Goal: Information Seeking & Learning: Learn about a topic

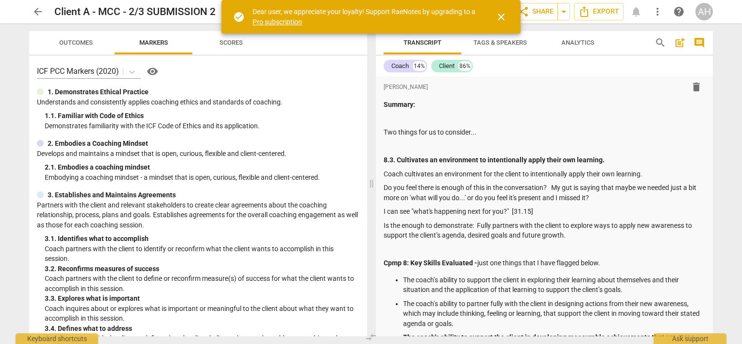
click at [502, 15] on span "close" at bounding box center [501, 17] width 12 height 12
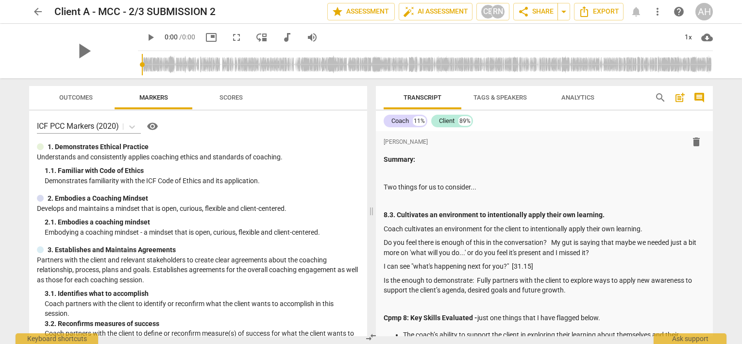
click at [80, 98] on span "Outcomes" at bounding box center [76, 97] width 34 height 7
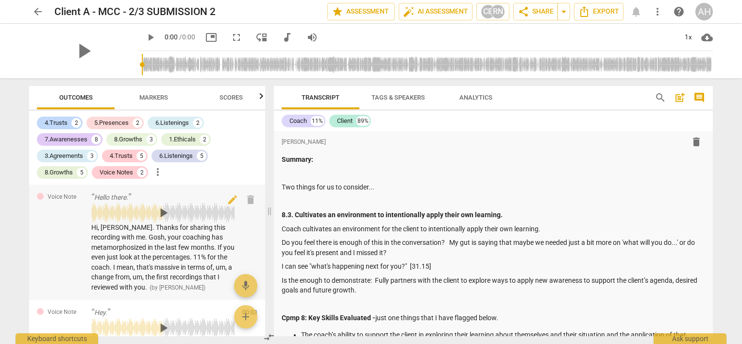
click at [161, 208] on span "play_arrow" at bounding box center [163, 213] width 16 height 16
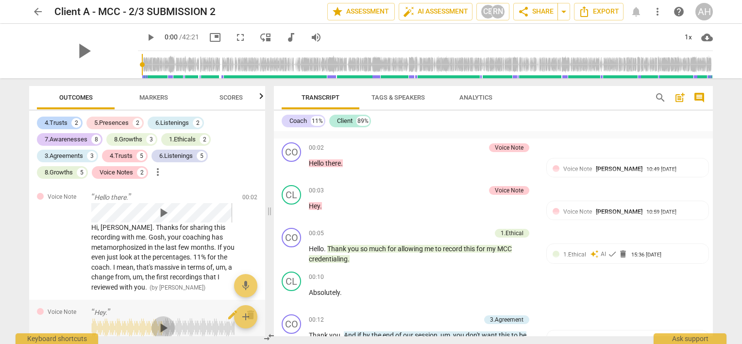
click at [160, 327] on span "play_arrow" at bounding box center [163, 328] width 16 height 16
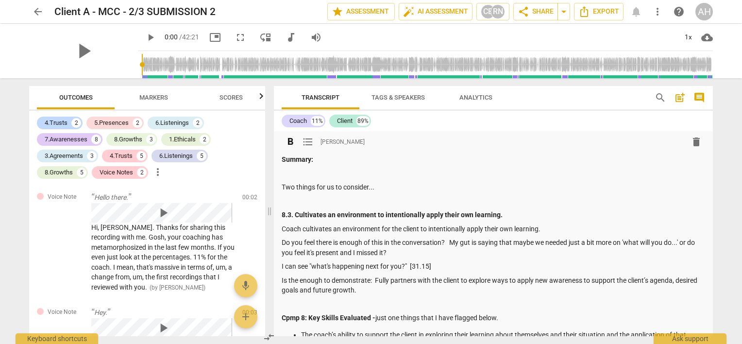
click at [599, 196] on p at bounding box center [493, 201] width 423 height 10
click at [723, 211] on div "arrow_back Client A - MCC - 2/3 SUBMISSION 2 edit star Assessment auto_fix_high…" at bounding box center [371, 172] width 742 height 344
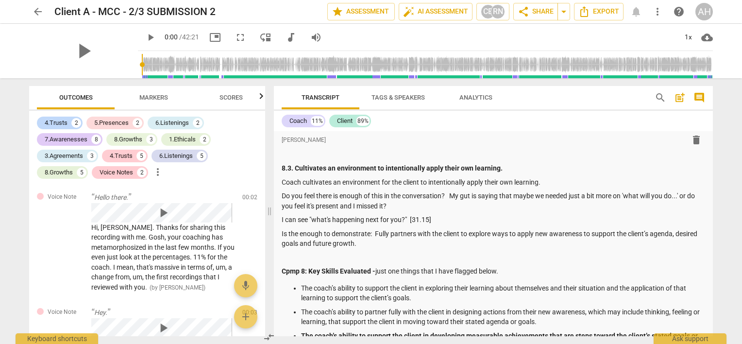
scroll to position [82, 0]
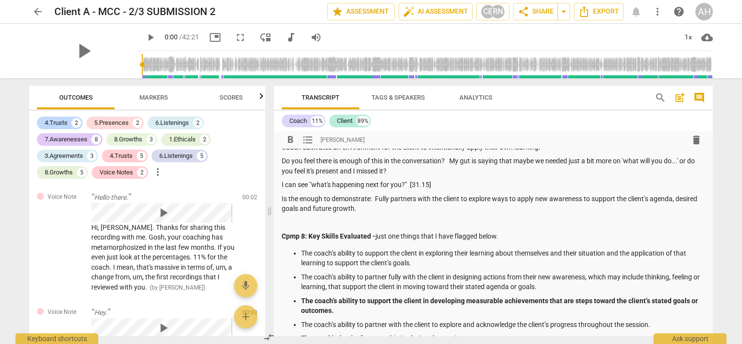
click at [595, 231] on p "Cpmp 8: Key Skills Evaluated - just one things that I have flagged below." at bounding box center [493, 236] width 423 height 10
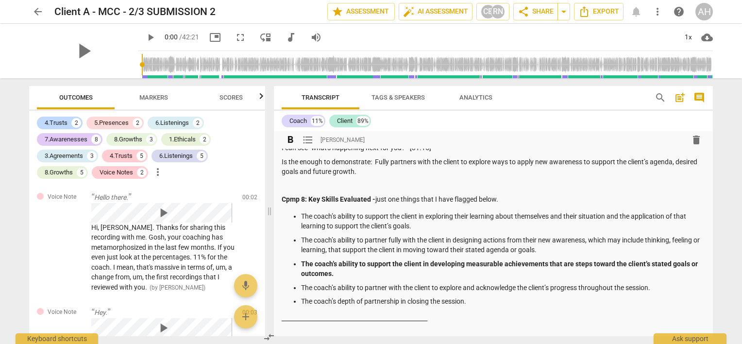
scroll to position [132, 0]
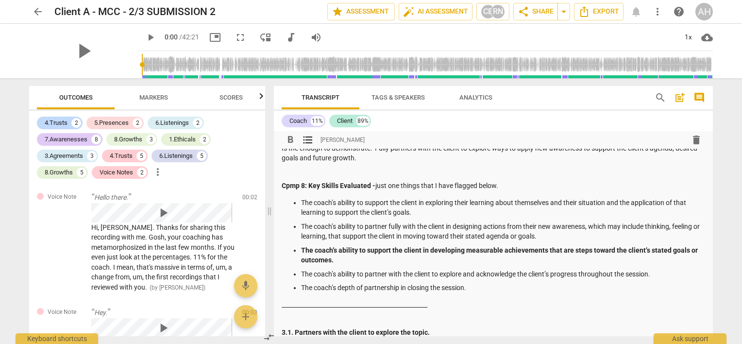
click at [595, 231] on p "The coach’s ability to partner fully with the client in designing actions from …" at bounding box center [503, 231] width 404 height 20
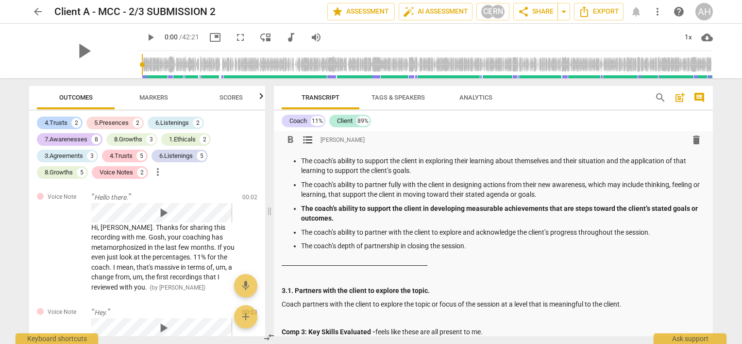
scroll to position [190, 0]
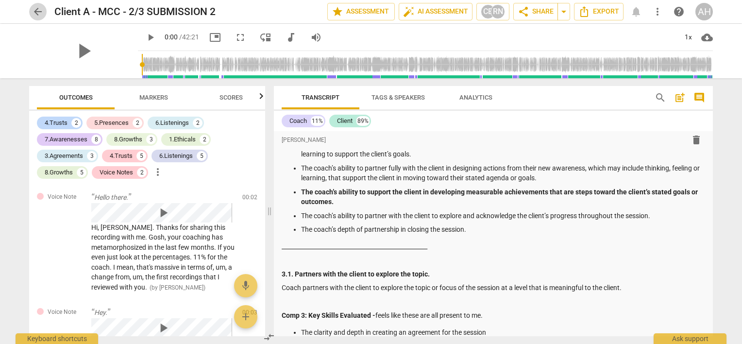
click at [36, 12] on span "arrow_back" at bounding box center [38, 12] width 12 height 12
